Goal: Task Accomplishment & Management: Complete application form

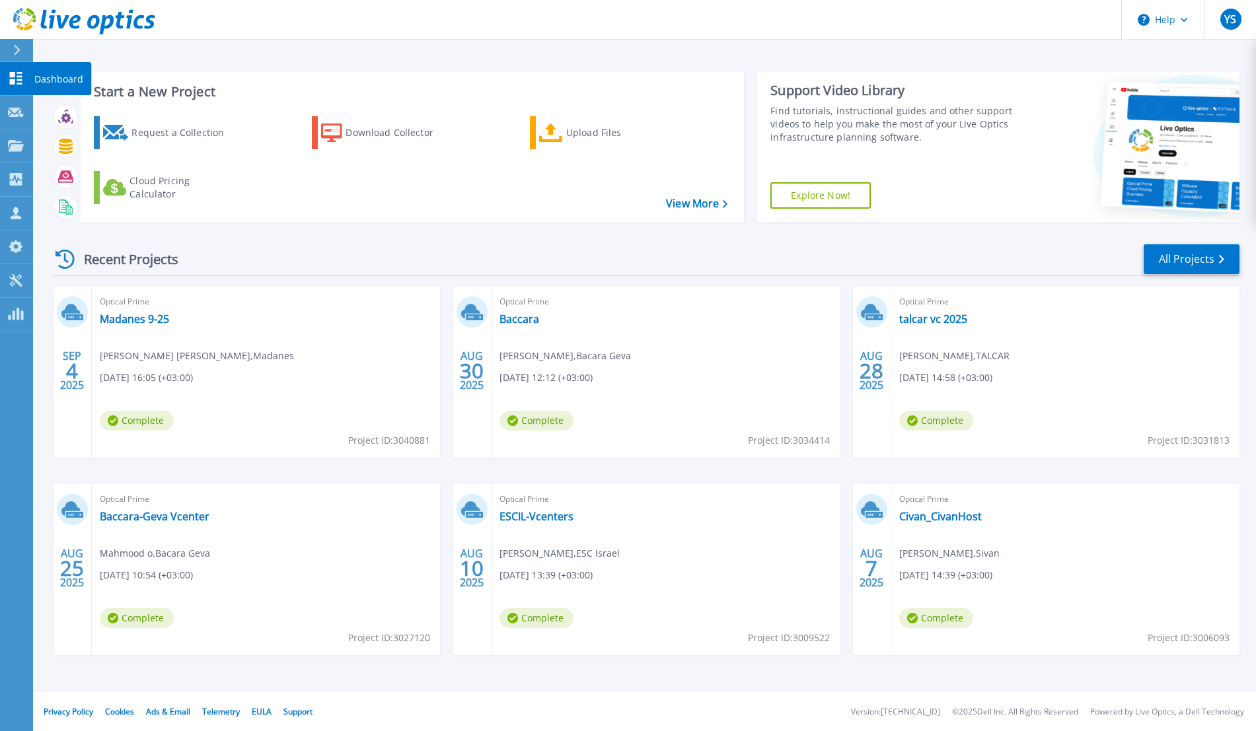
click at [22, 76] on icon at bounding box center [16, 78] width 13 height 13
click at [169, 131] on div "Request a Collection" at bounding box center [184, 133] width 106 height 26
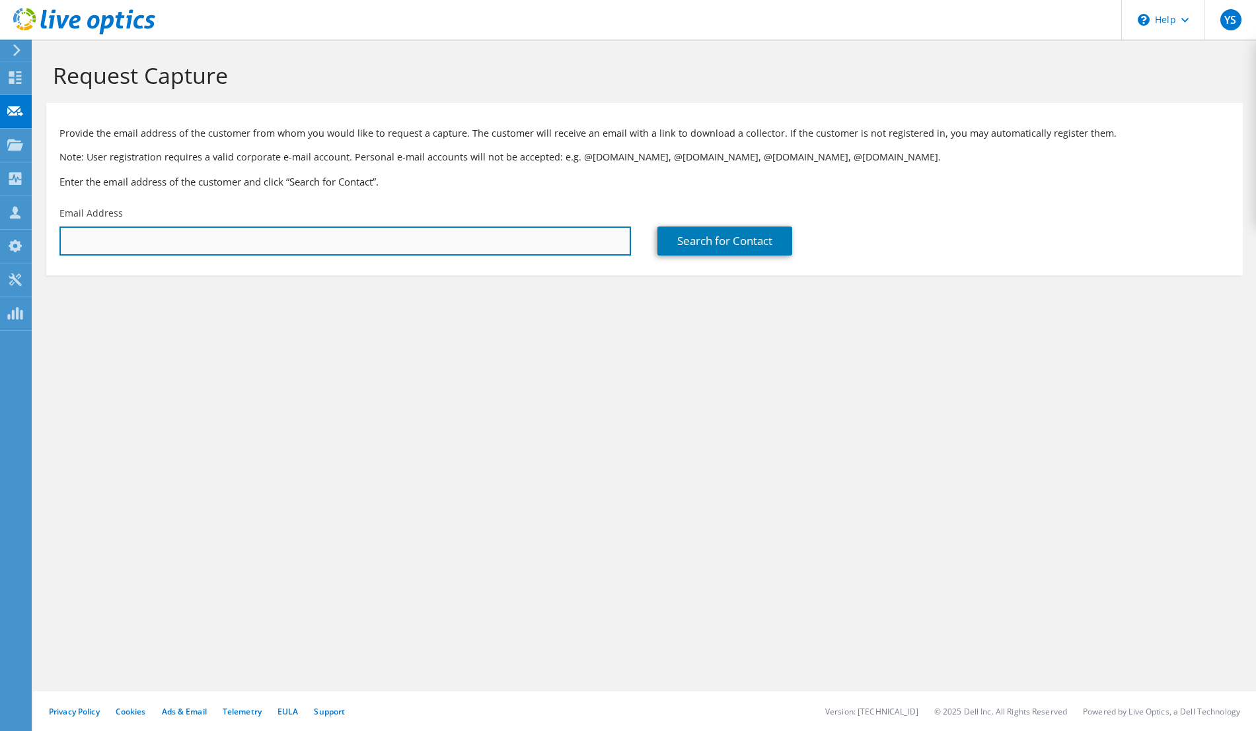
click at [114, 233] on input "text" at bounding box center [344, 241] width 571 height 29
type input "ש"
type input "AviR@magal-s3.com"
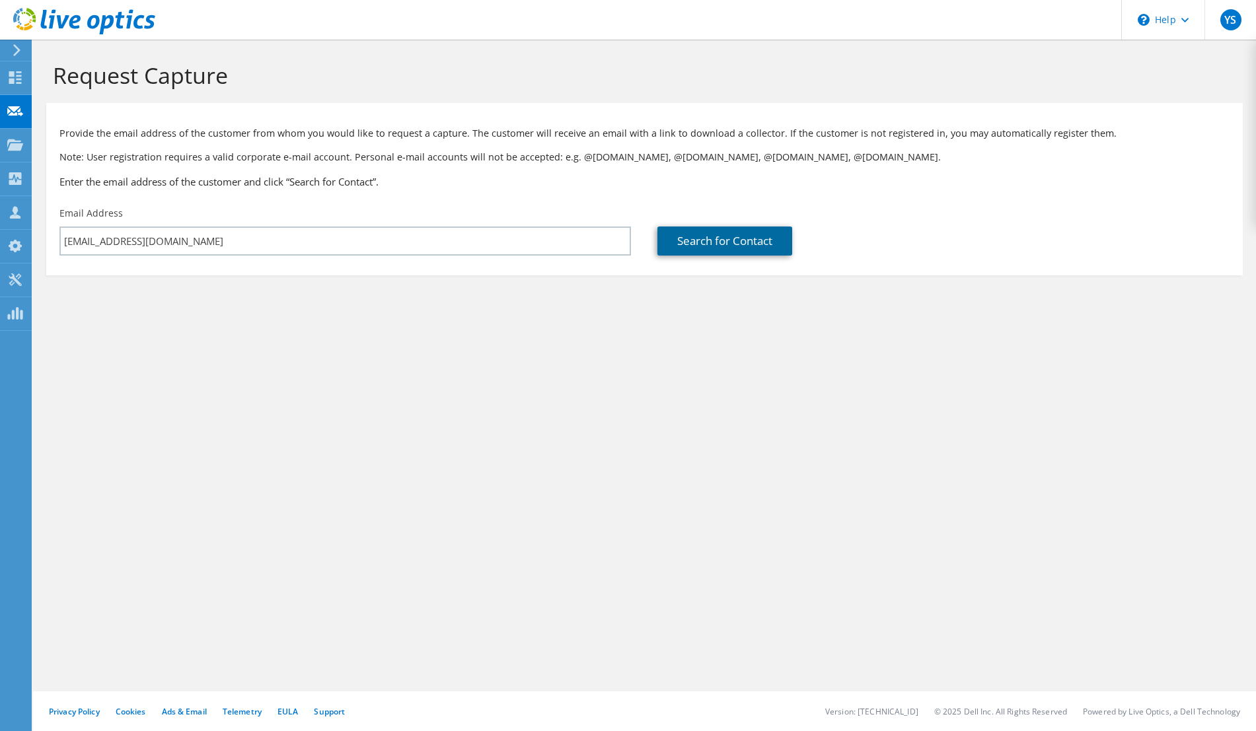
click at [733, 238] on link "Search for Contact" at bounding box center [724, 241] width 135 height 29
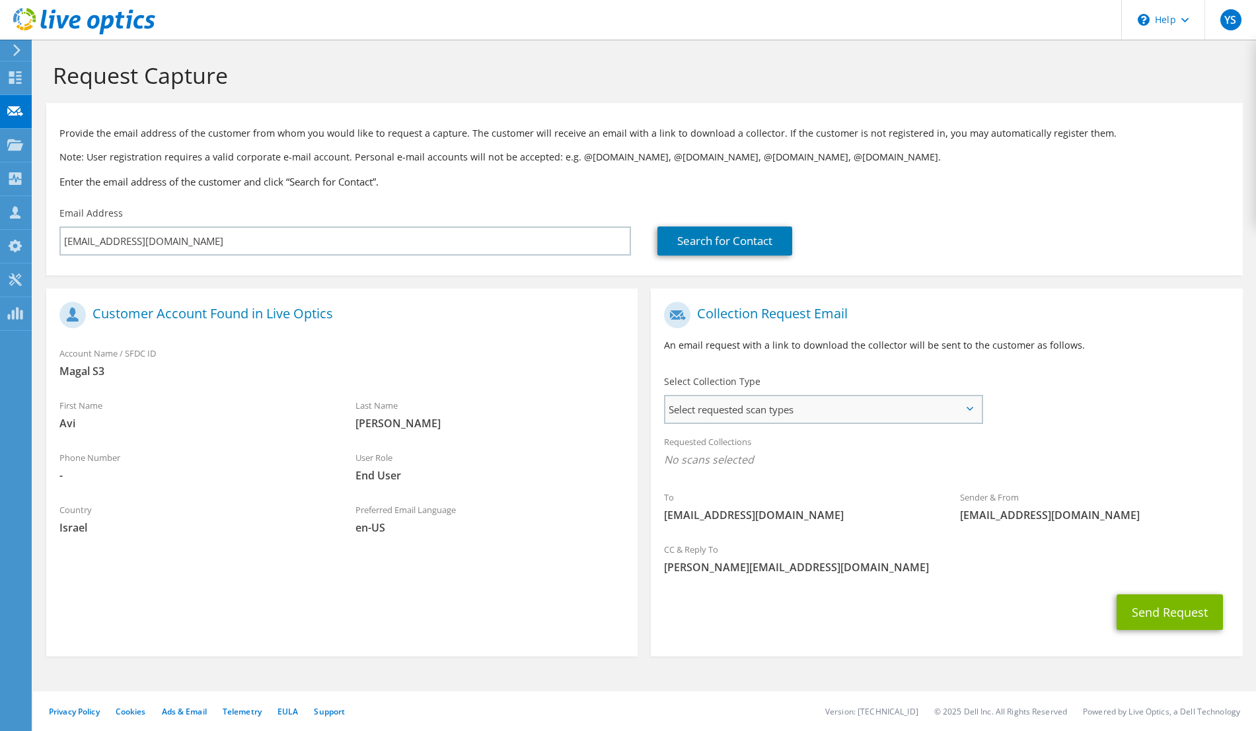
click at [767, 410] on span "Select requested scan types" at bounding box center [822, 409] width 315 height 26
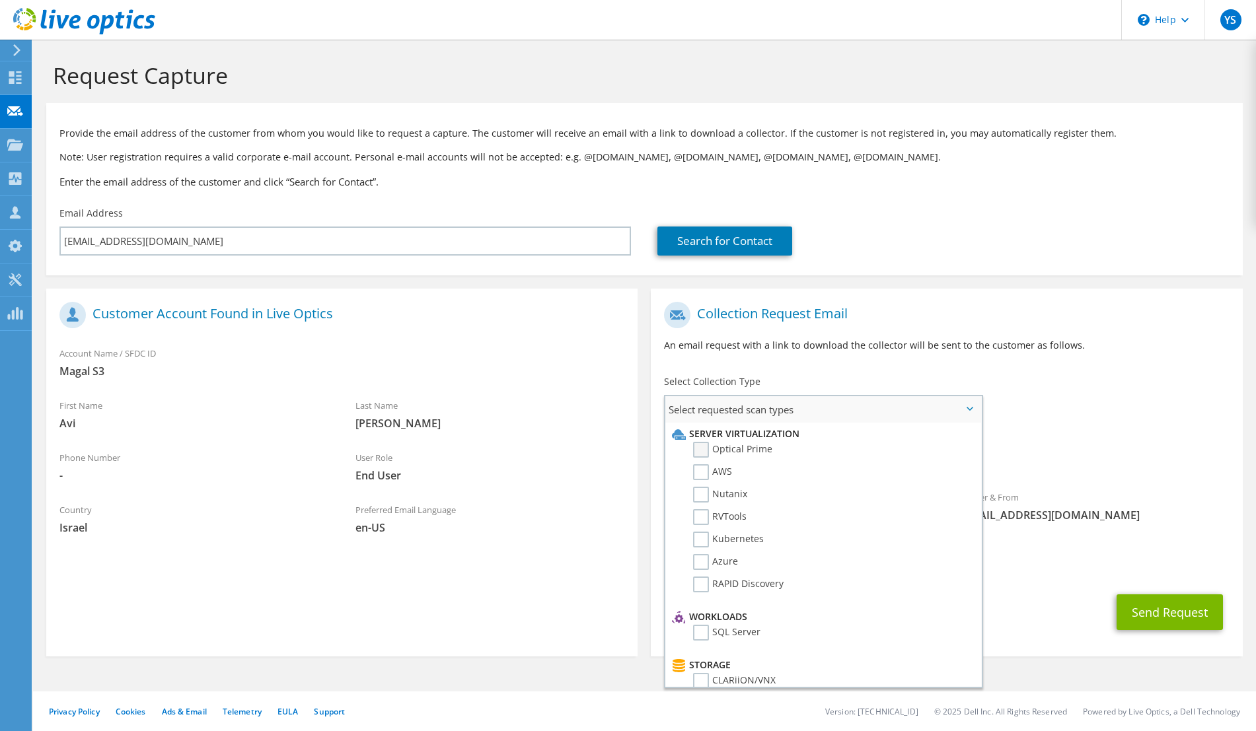
click at [709, 445] on label "Optical Prime" at bounding box center [732, 450] width 79 height 16
click at [0, 0] on input "Optical Prime" at bounding box center [0, 0] width 0 height 0
click at [1149, 609] on button "Send Request" at bounding box center [1169, 616] width 106 height 36
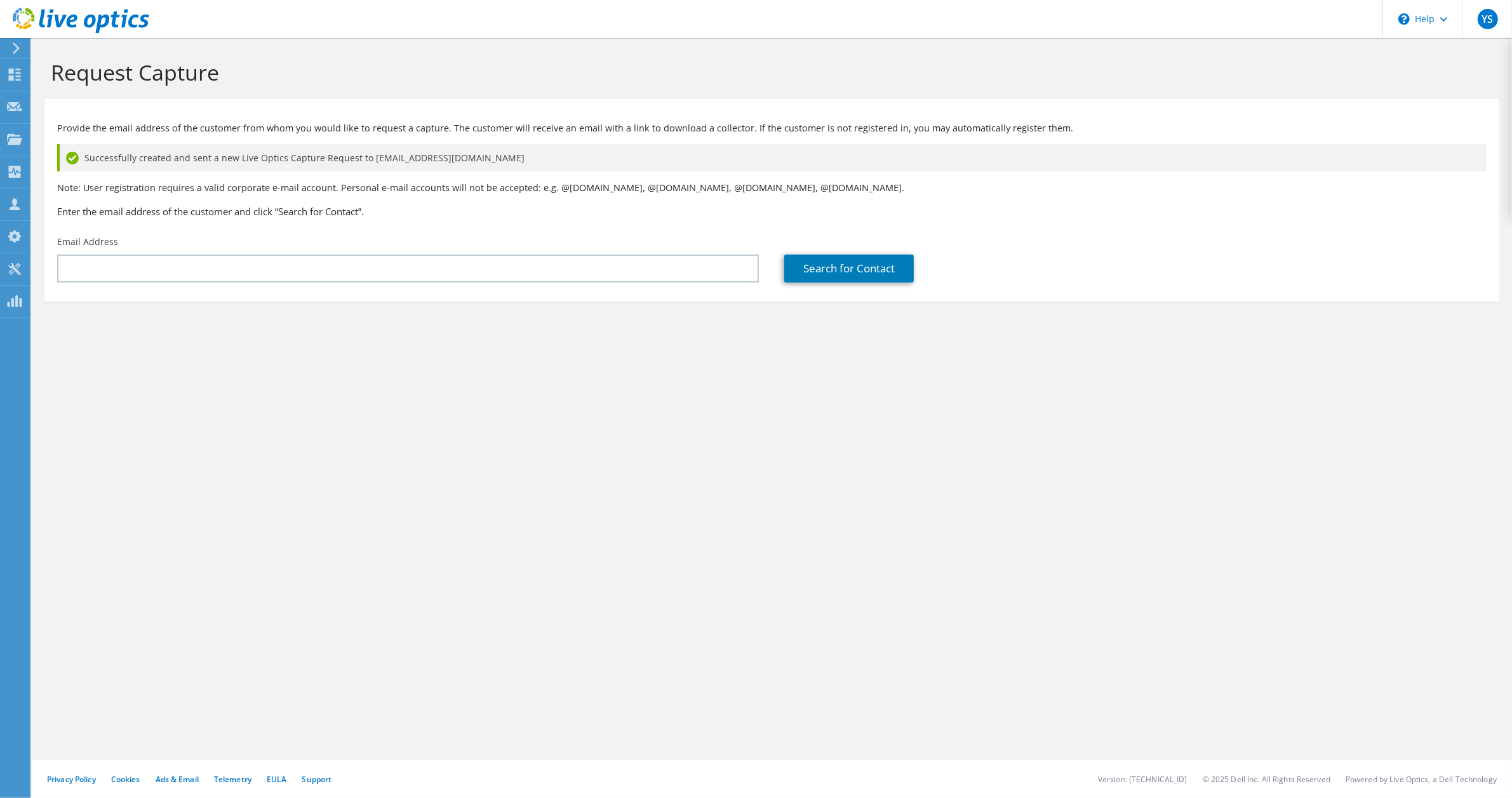
click at [102, 422] on div "Request Capture Provide the email address of the customer from whom you would l…" at bounding box center [772, 418] width 1480 height 761
